Goal: Transaction & Acquisition: Purchase product/service

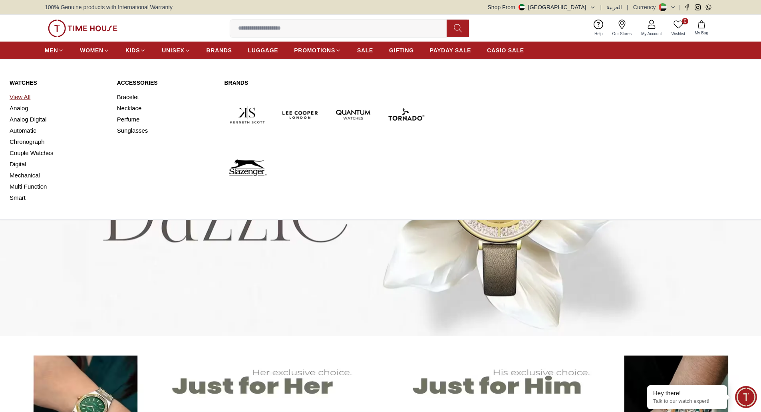
click at [20, 97] on link "View All" at bounding box center [59, 96] width 98 height 11
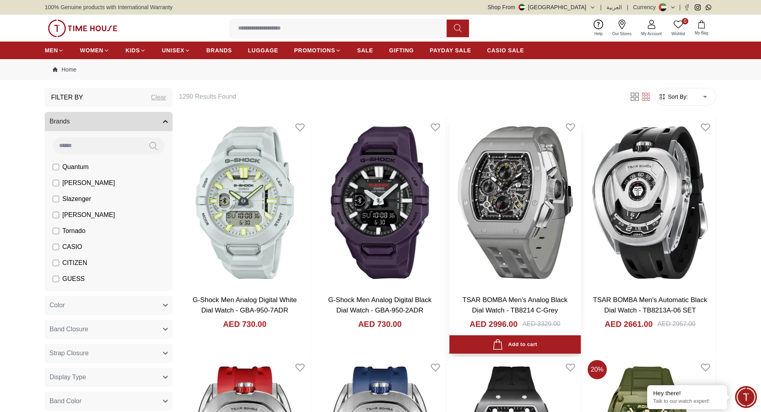
click at [550, 286] on img at bounding box center [514, 203] width 131 height 172
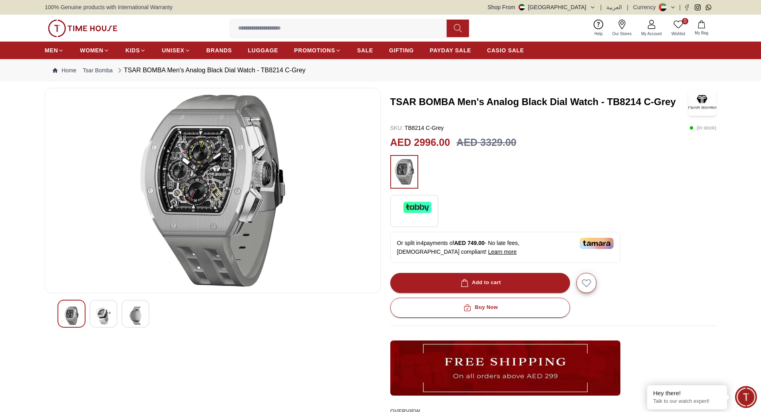
click at [749, 299] on section "TSAR BOMBA Men's Analog Black Dial Watch - TB8214 C-Grey SKU : TB8214 C-Grey ( …" at bounding box center [380, 337] width 761 height 499
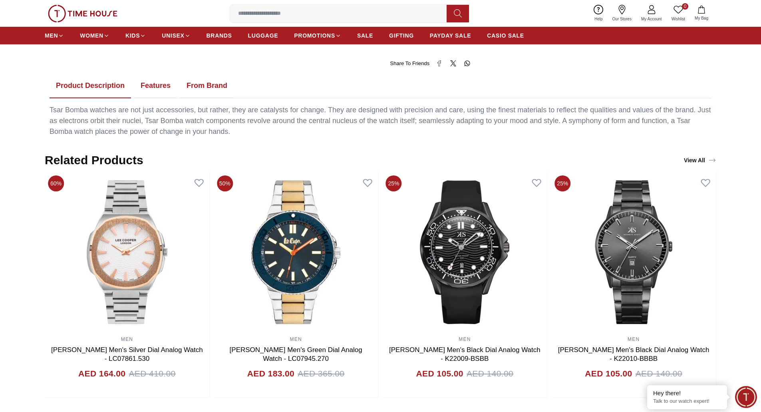
scroll to position [431, 0]
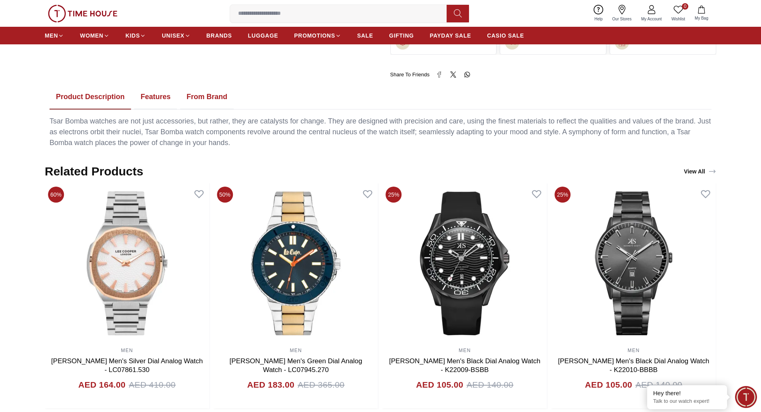
click at [157, 98] on button "Features" at bounding box center [155, 97] width 43 height 25
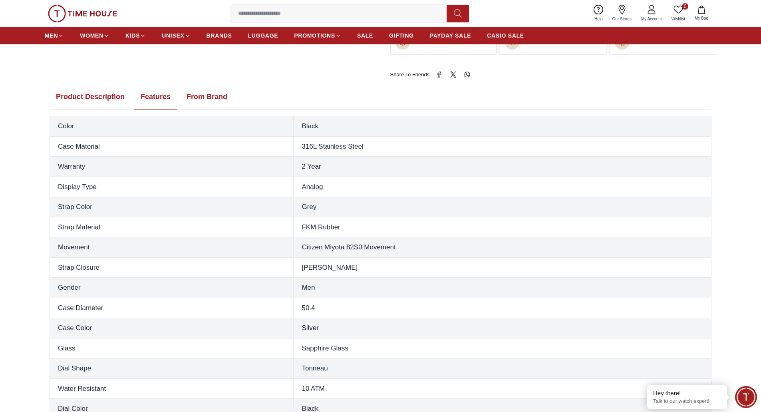
click at [210, 100] on button "From Brand" at bounding box center [207, 97] width 54 height 25
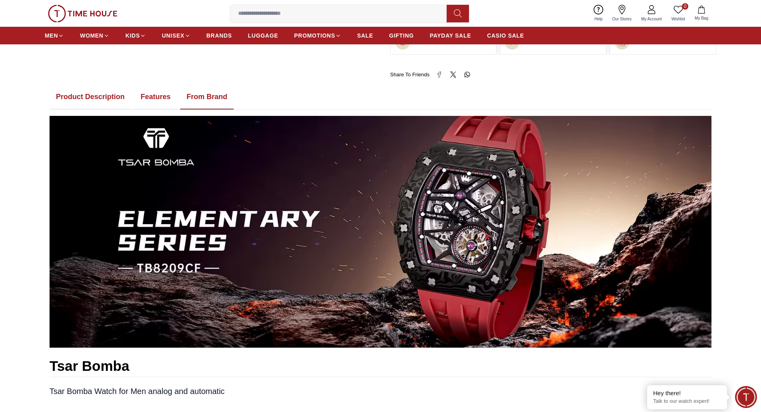
click at [108, 100] on button "Product Description" at bounding box center [90, 97] width 81 height 25
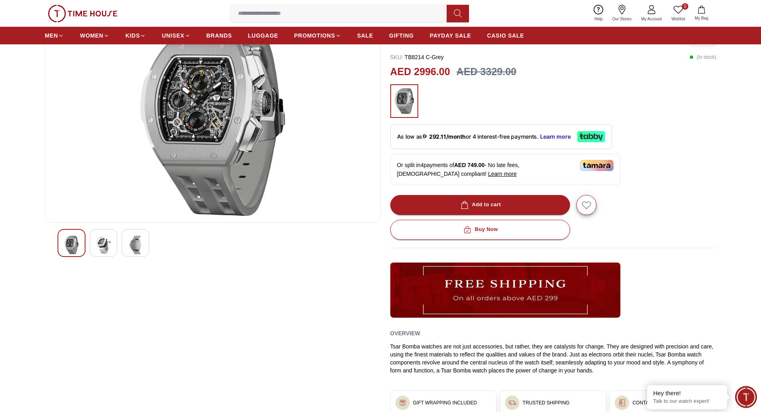
scroll to position [0, 0]
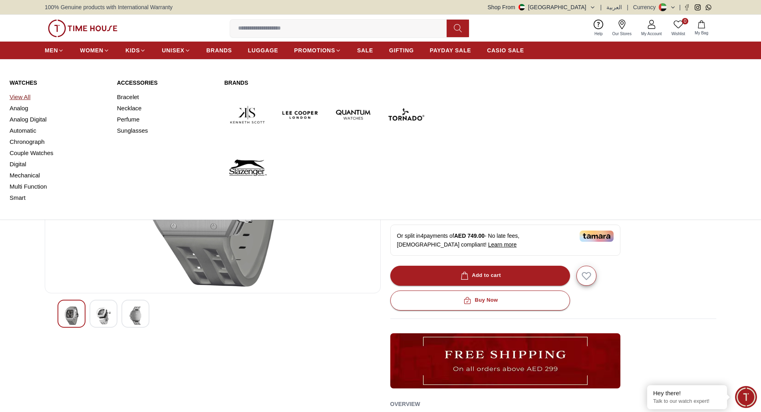
click at [24, 96] on link "View All" at bounding box center [59, 96] width 98 height 11
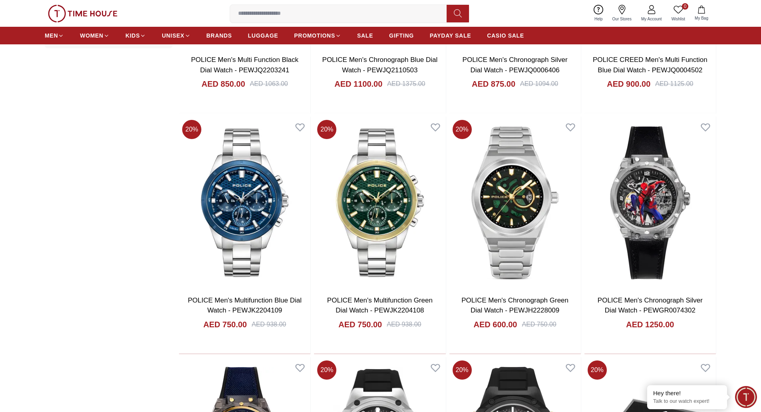
scroll to position [1081, 0]
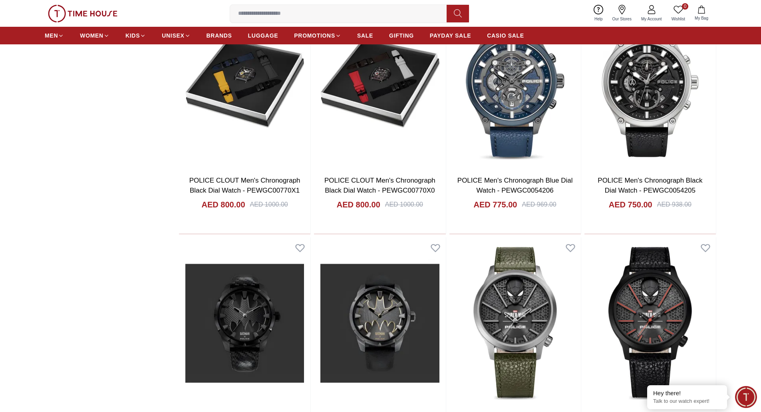
scroll to position [2162, 0]
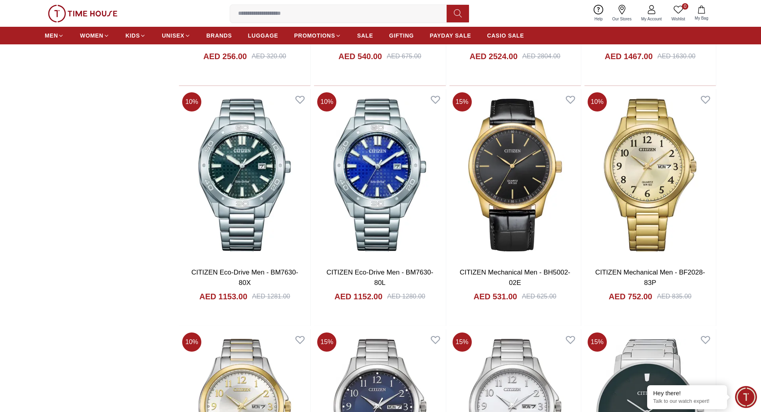
scroll to position [3512, 0]
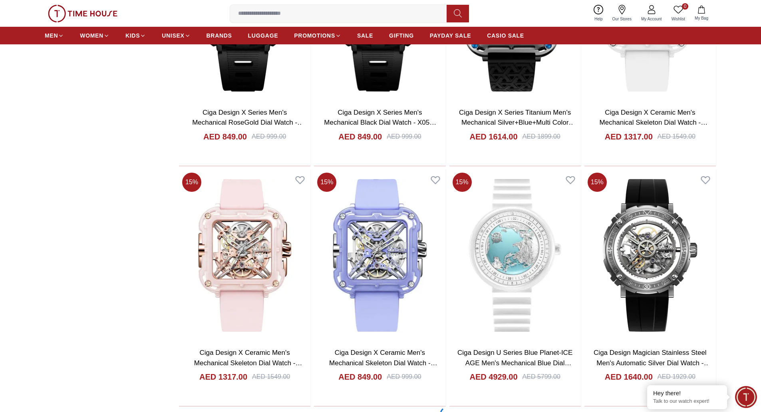
scroll to position [4593, 0]
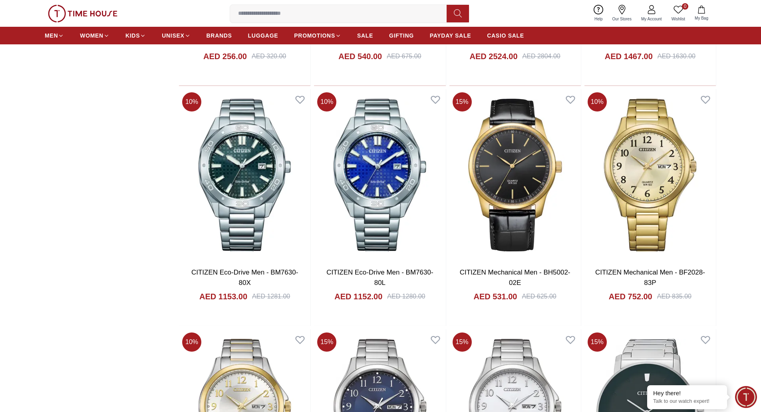
scroll to position [2791, 0]
